Goal: Transaction & Acquisition: Purchase product/service

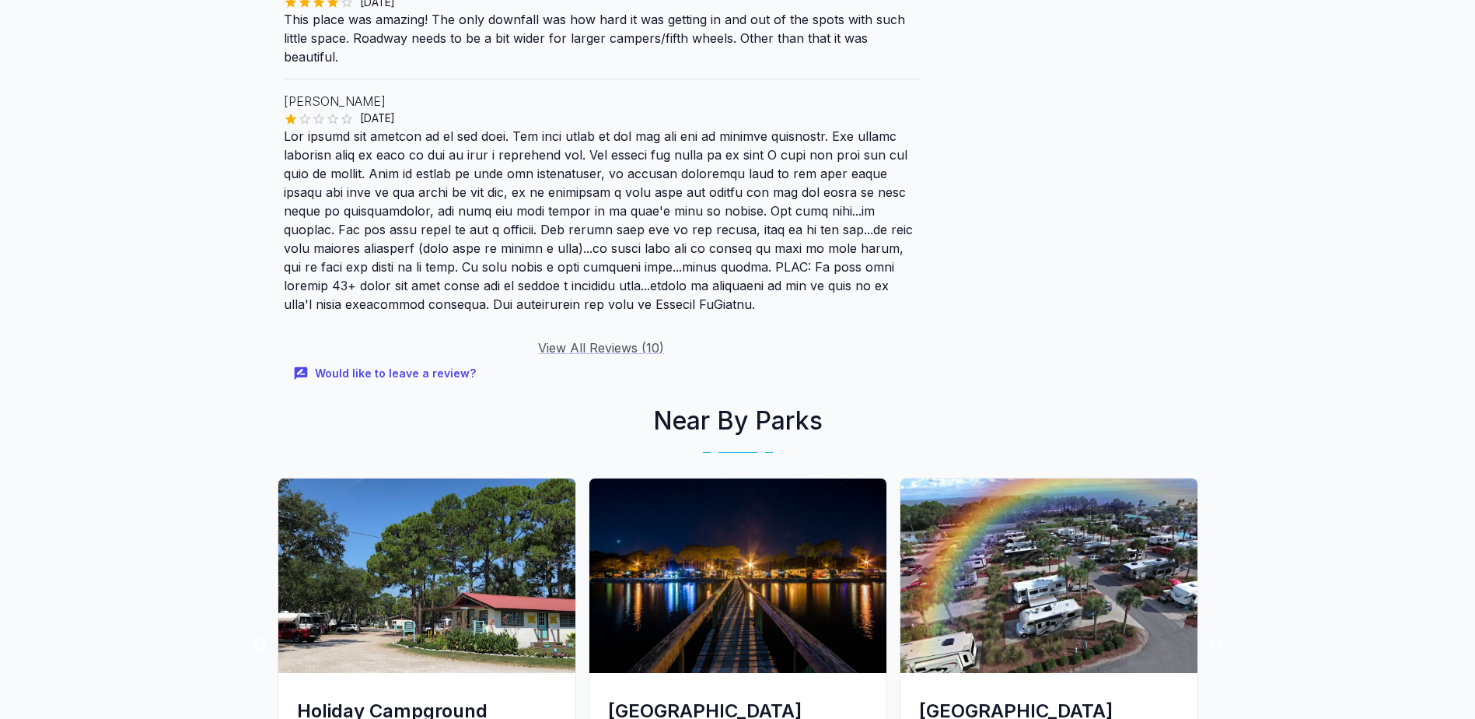
scroll to position [2022, 0]
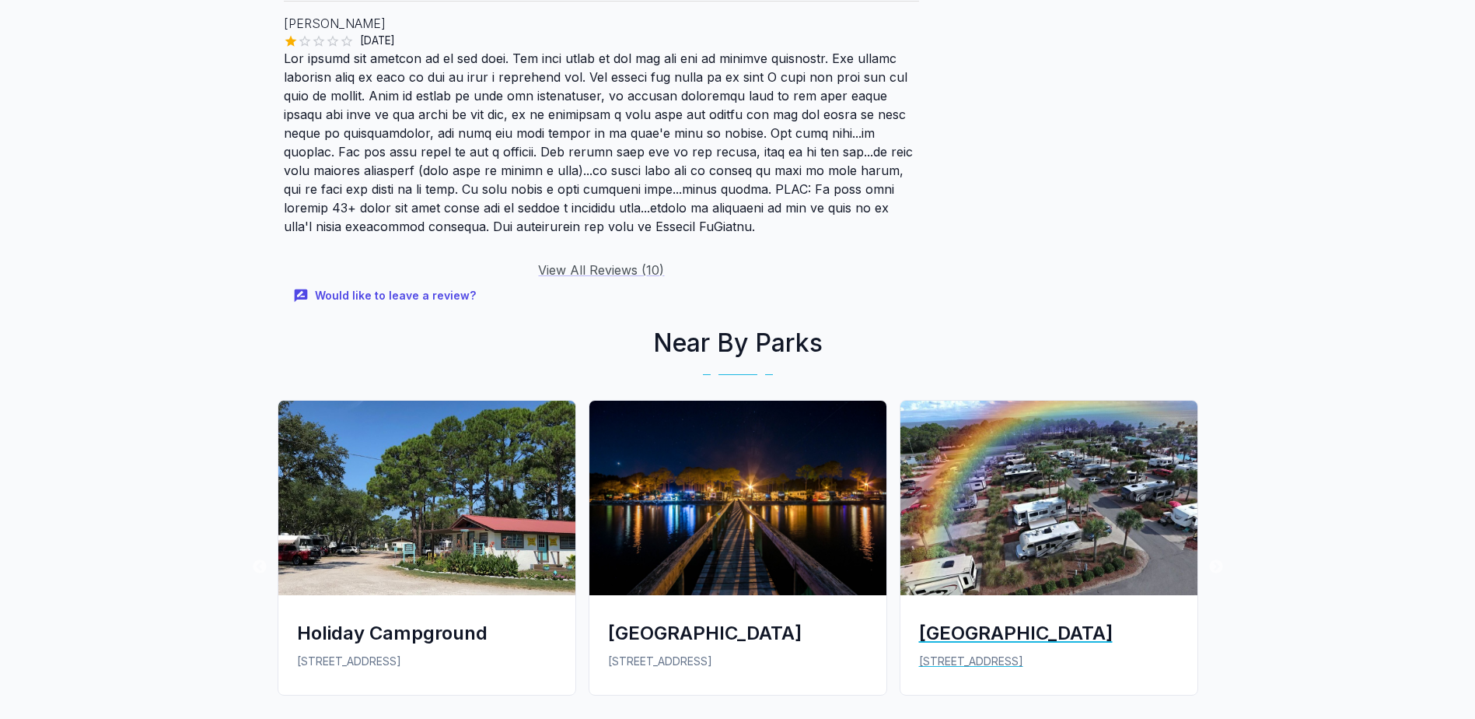
click at [1047, 526] on img at bounding box center [1049, 498] width 297 height 194
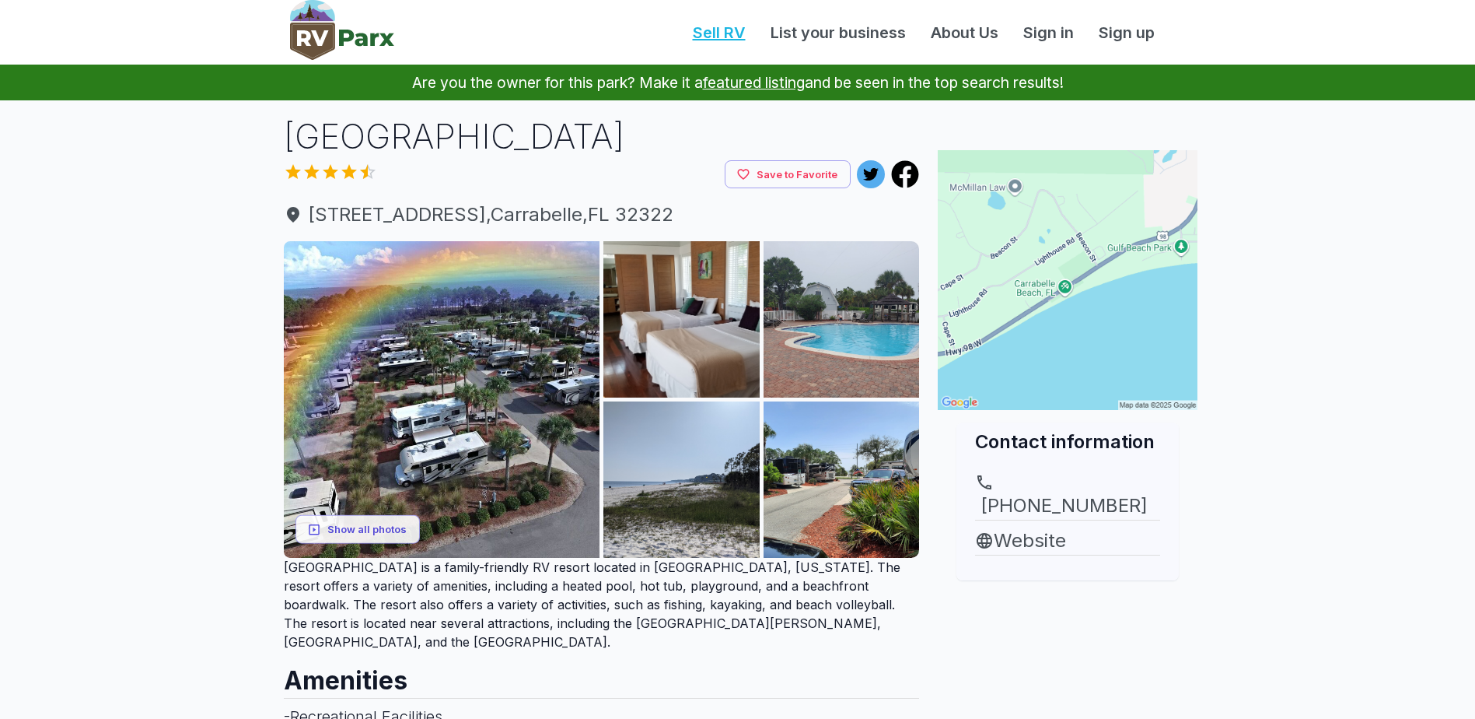
click at [716, 26] on link "Sell RV" at bounding box center [720, 32] width 78 height 23
